Goal: Transaction & Acquisition: Download file/media

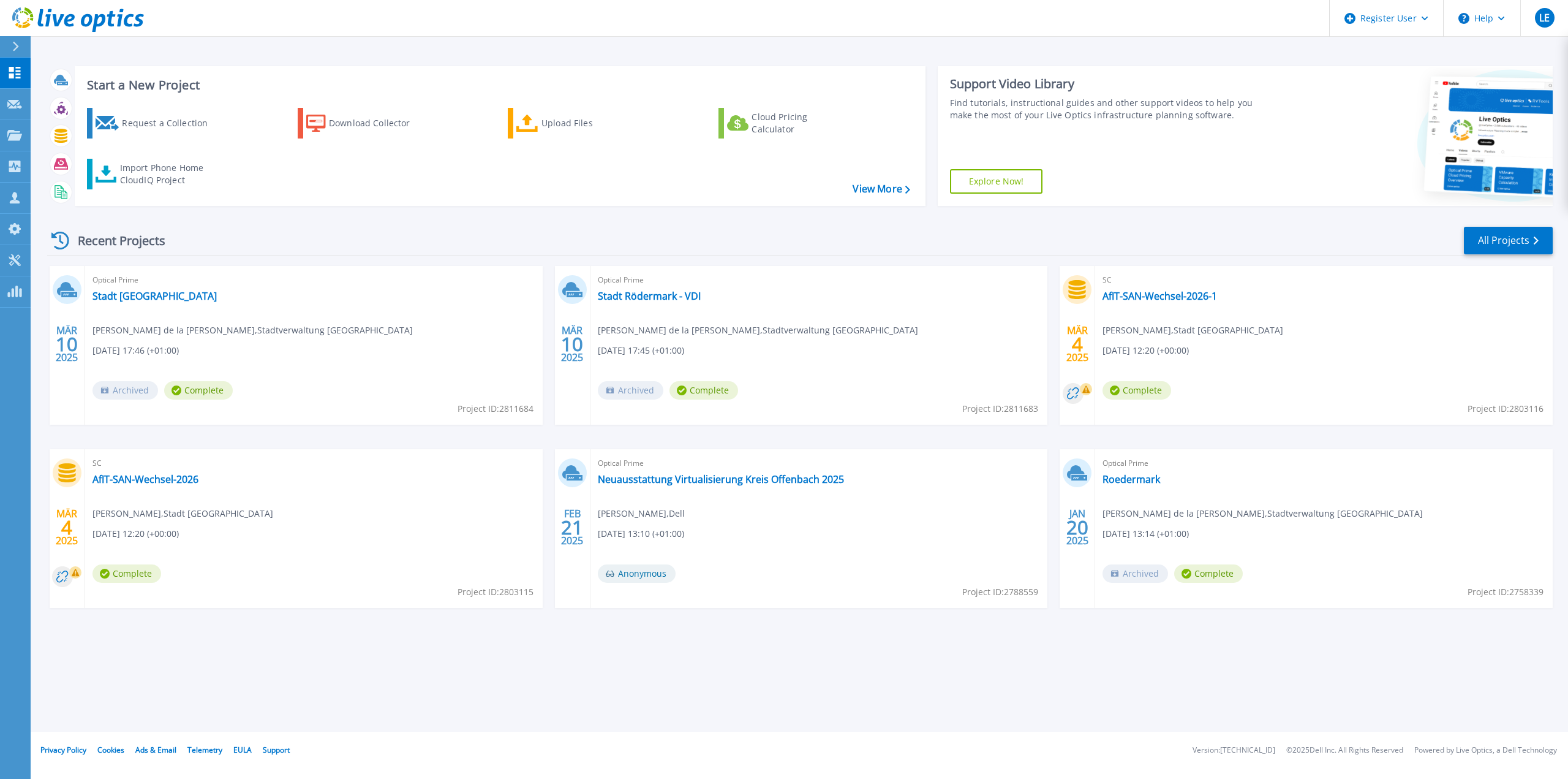
click at [15, 43] on icon at bounding box center [15, 46] width 6 height 10
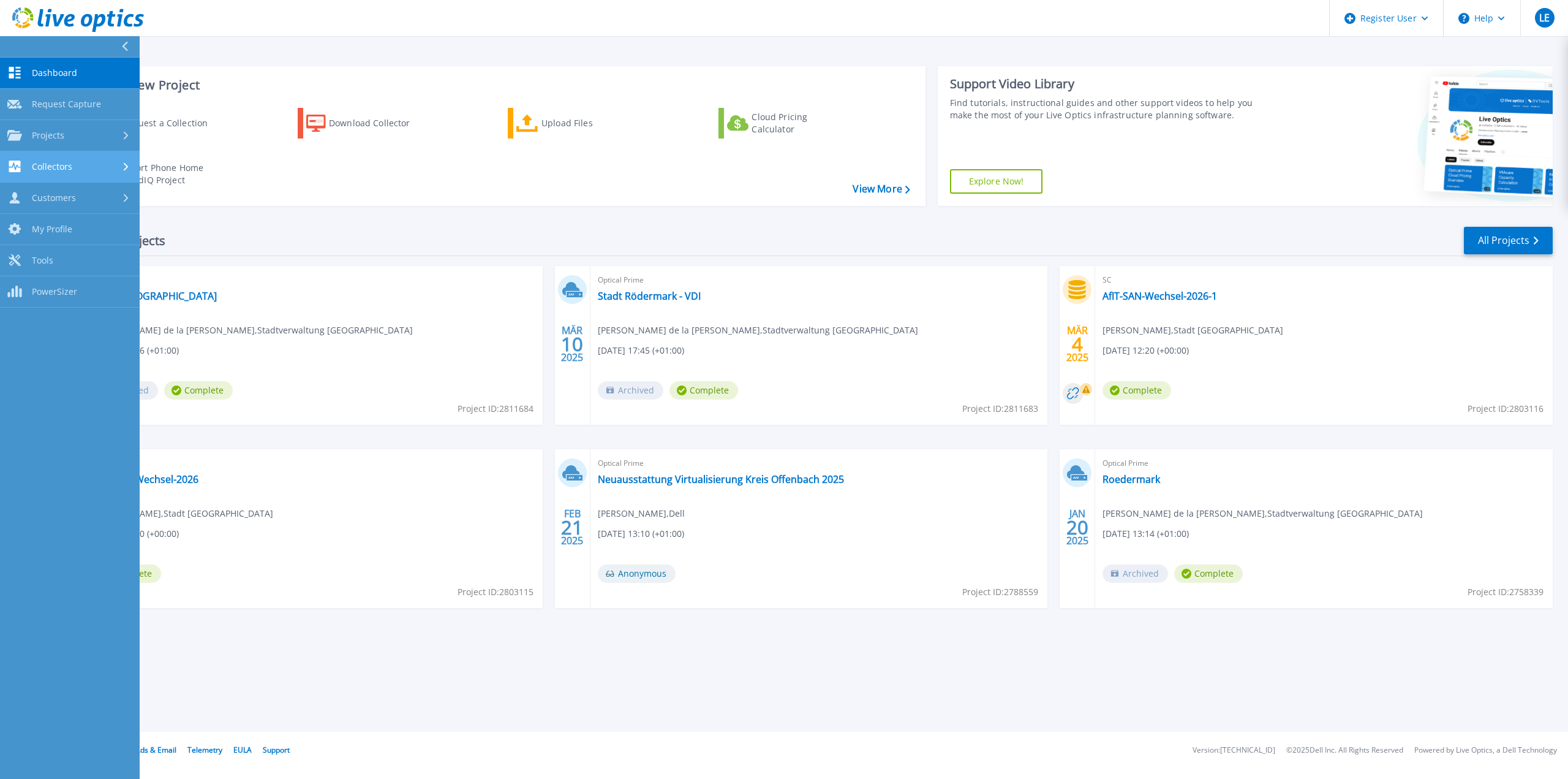
click at [64, 161] on span "Collectors" at bounding box center [52, 167] width 40 height 11
click at [70, 188] on link "Download Collector" at bounding box center [70, 198] width 140 height 32
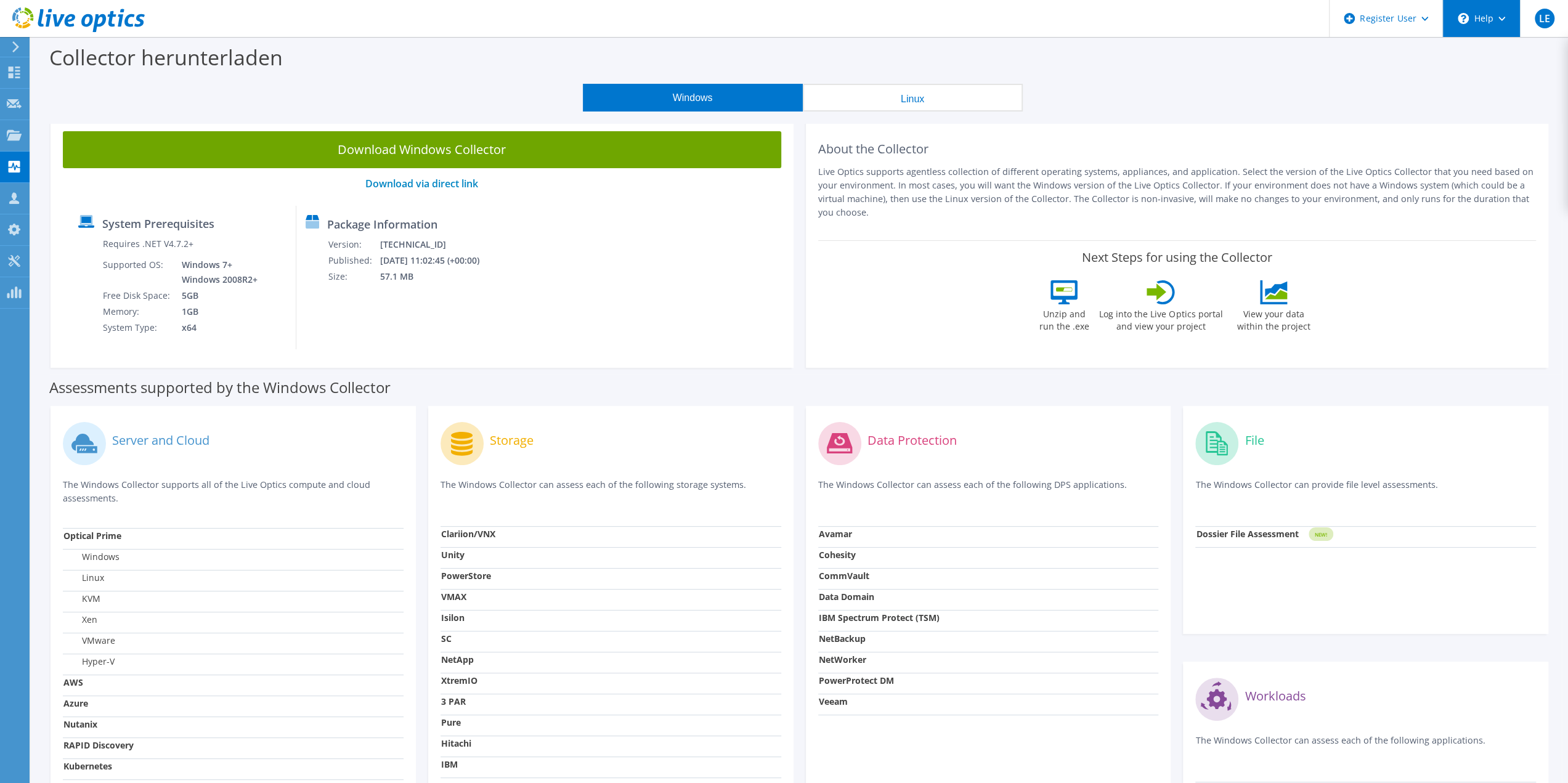
click at [1504, 20] on div "\n Help" at bounding box center [1481, 18] width 77 height 37
click at [1493, 50] on link "Explore Helpful Articles" at bounding box center [1511, 52] width 138 height 30
click at [961, 95] on button "Linux" at bounding box center [913, 98] width 220 height 28
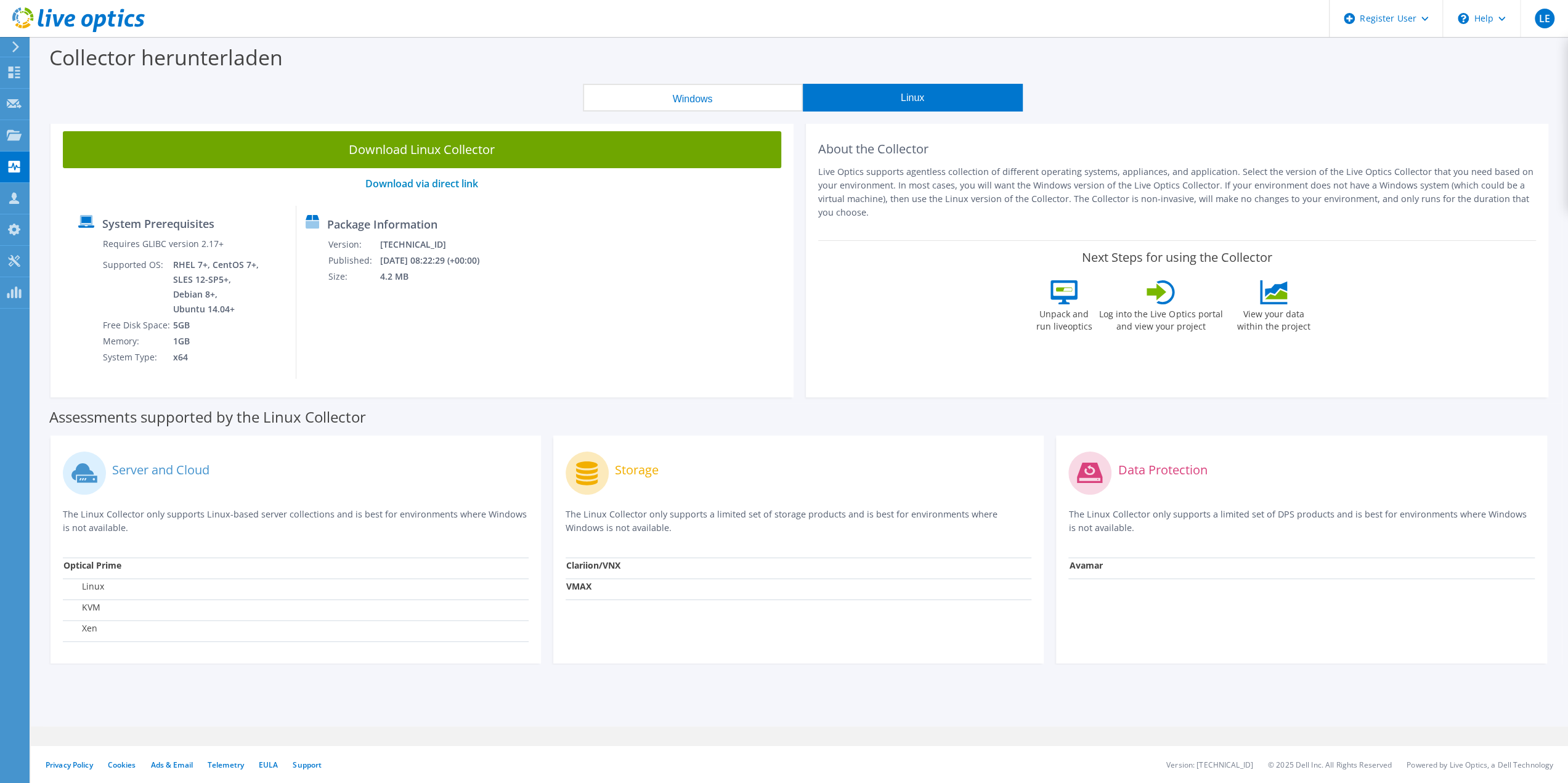
click at [720, 97] on button "Windows" at bounding box center [693, 98] width 220 height 28
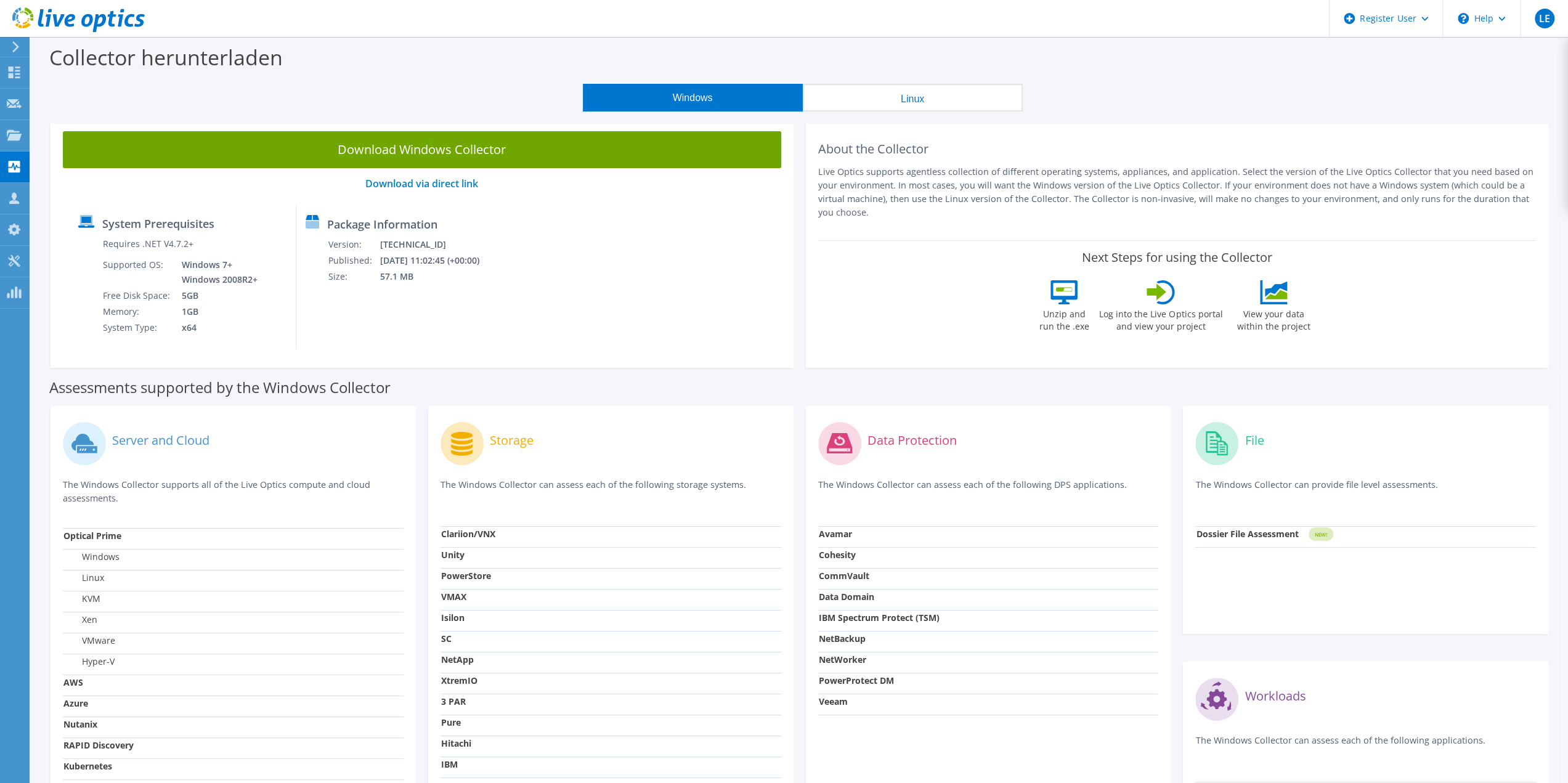
click at [15, 42] on icon at bounding box center [15, 47] width 9 height 11
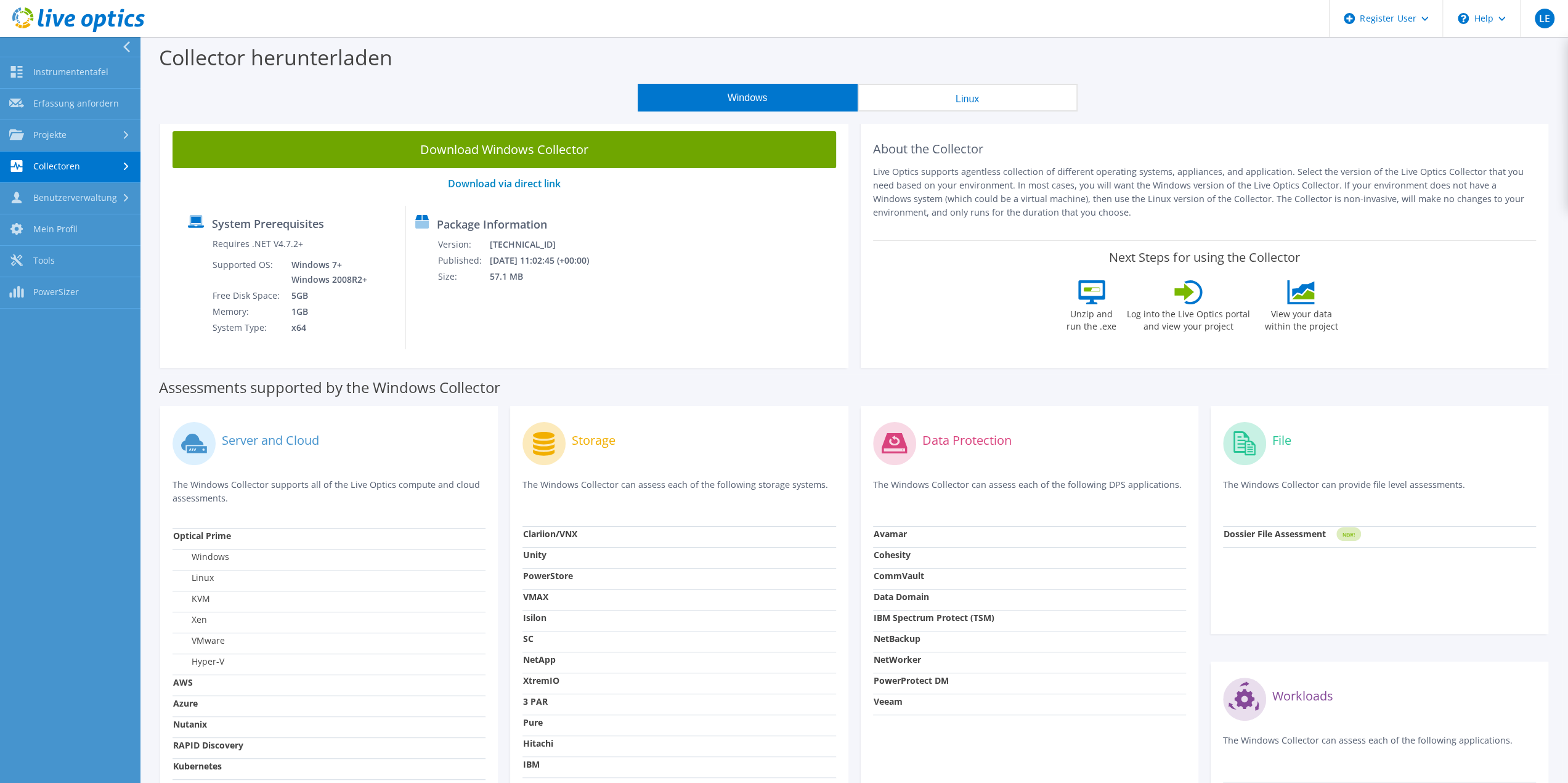
click at [207, 435] on circle at bounding box center [194, 443] width 43 height 43
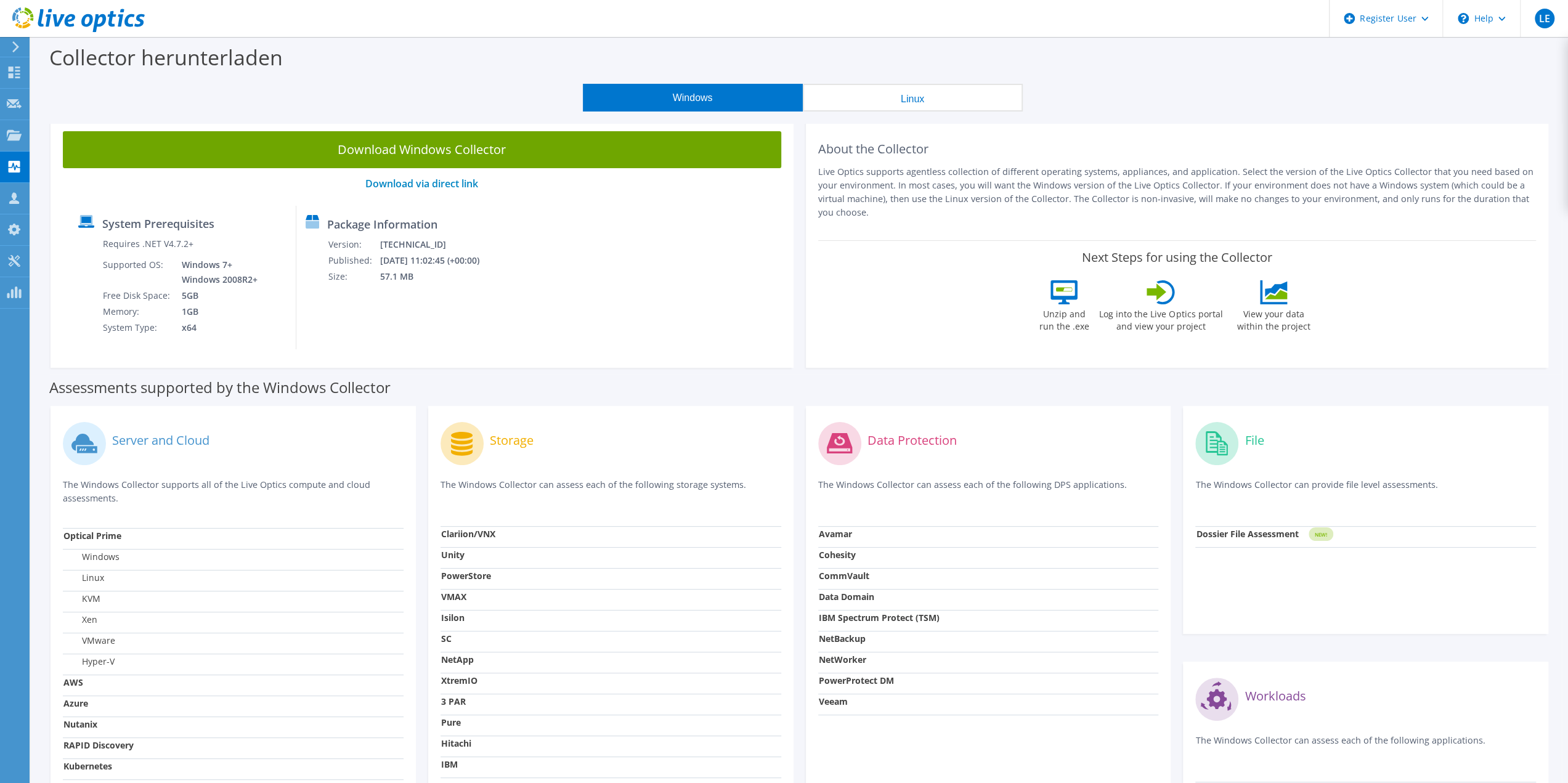
click at [392, 153] on link "Download Windows Collector" at bounding box center [422, 149] width 718 height 37
click at [15, 49] on icon at bounding box center [15, 47] width 9 height 11
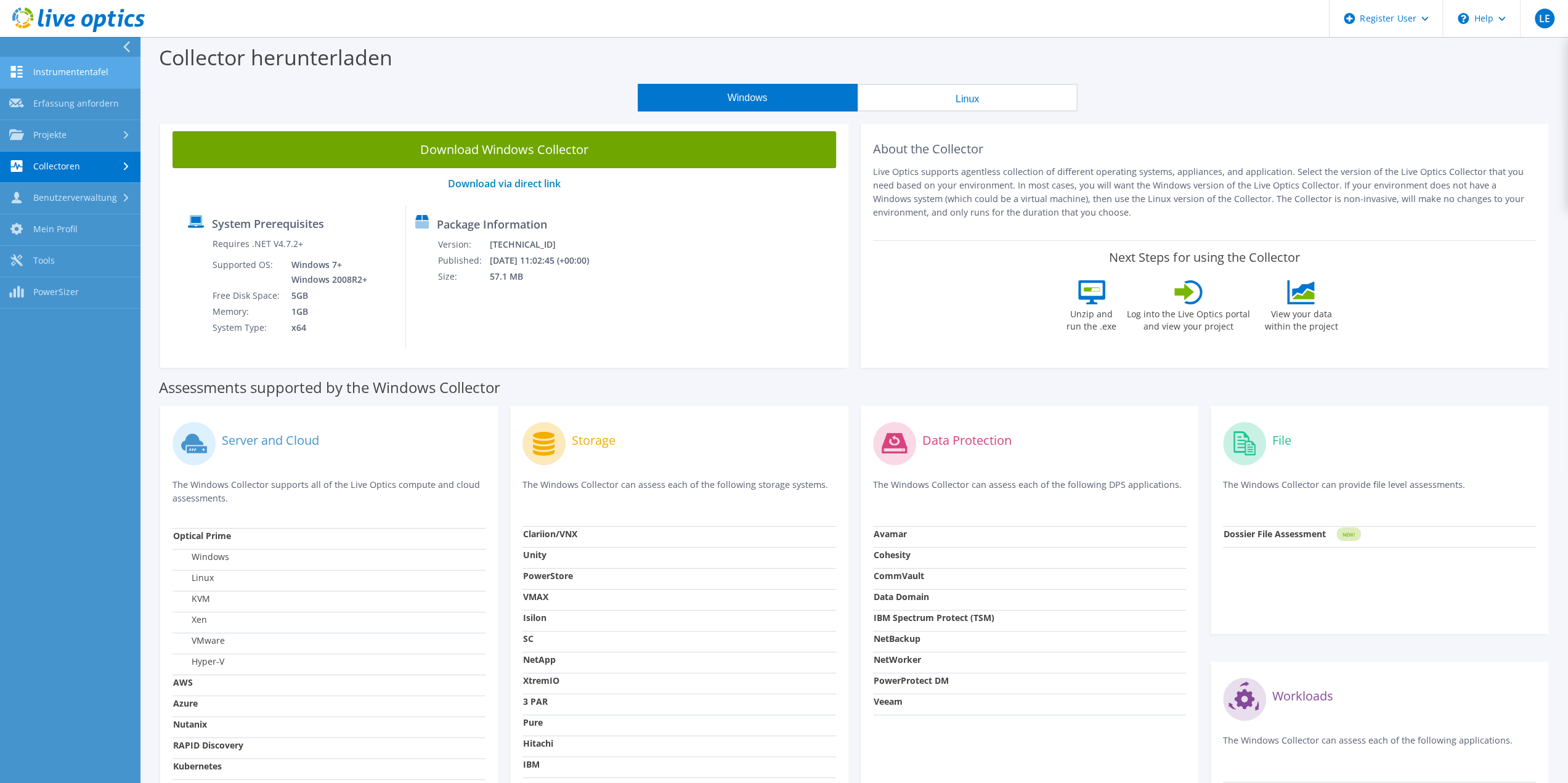
click at [41, 70] on link "Instrumententafel" at bounding box center [70, 72] width 141 height 32
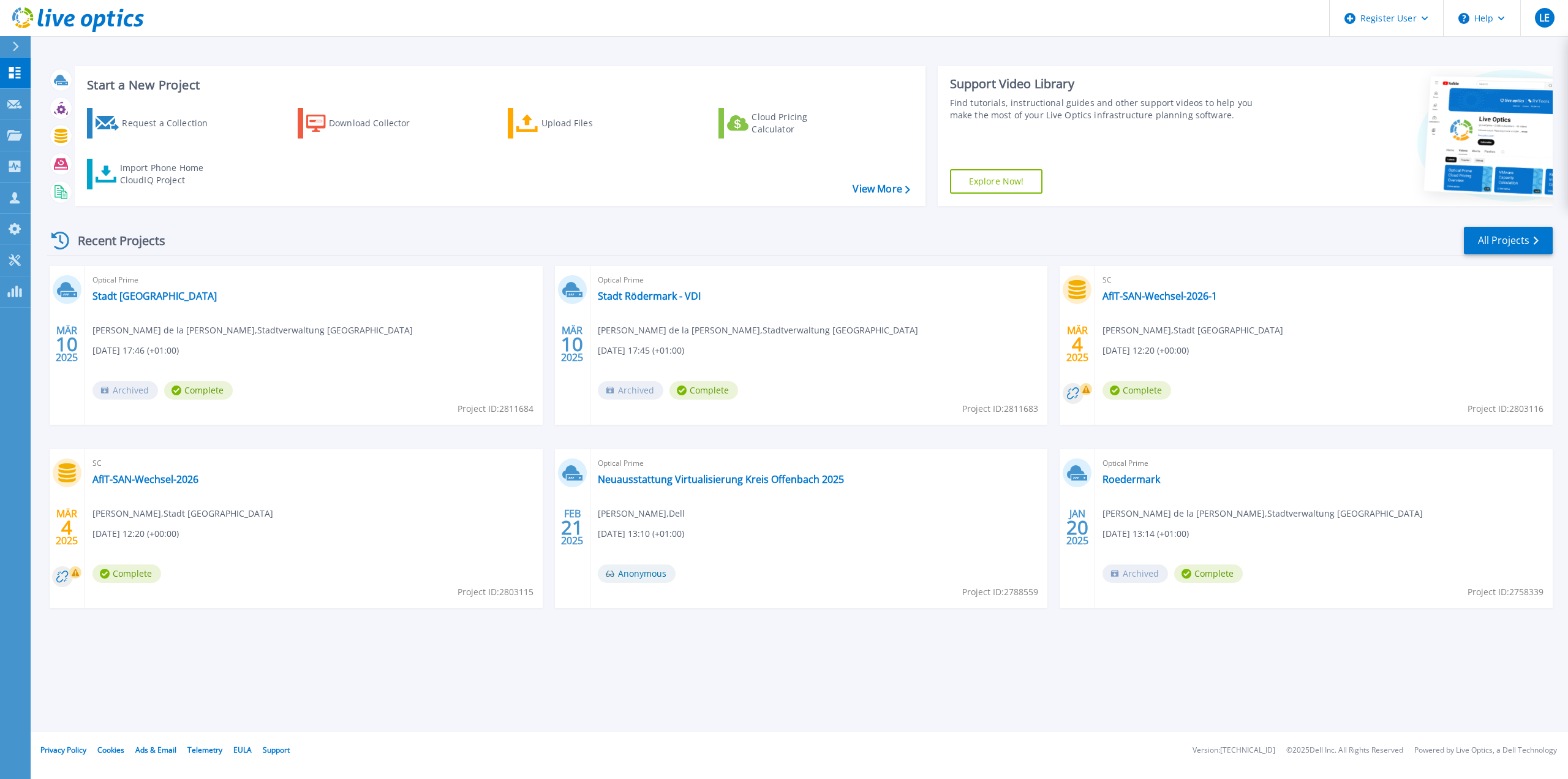
click at [1001, 185] on link "Explore Now!" at bounding box center [996, 181] width 93 height 24
click at [1498, 19] on icon at bounding box center [1502, 18] width 6 height 4
click at [1492, 56] on link "Explore Helpful Articles" at bounding box center [1512, 52] width 137 height 30
click at [1510, 83] on link "Contact Support" at bounding box center [1512, 83] width 137 height 30
click at [1502, 84] on link "Contact Support" at bounding box center [1512, 83] width 137 height 30
